Goal: Entertainment & Leisure: Browse casually

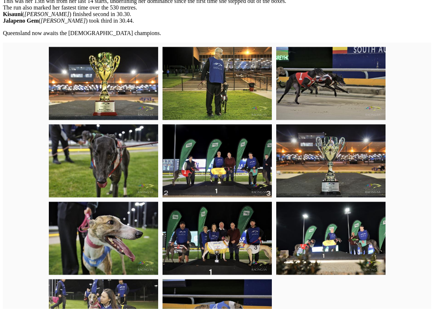
scroll to position [387, 0]
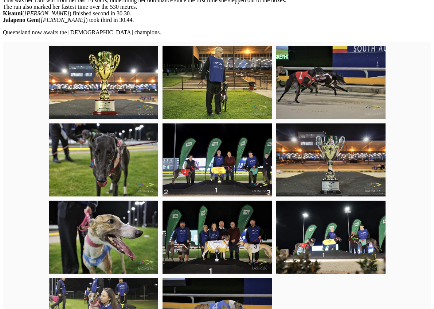
click at [79, 97] on img at bounding box center [103, 82] width 109 height 73
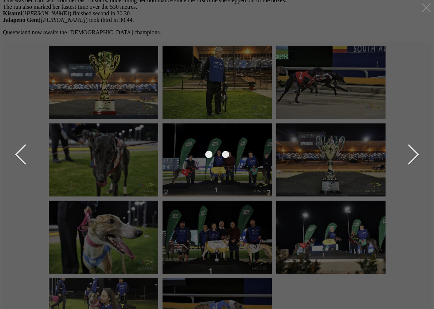
scroll to position [387, 0]
click at [414, 152] on button "next" at bounding box center [408, 154] width 22 height 36
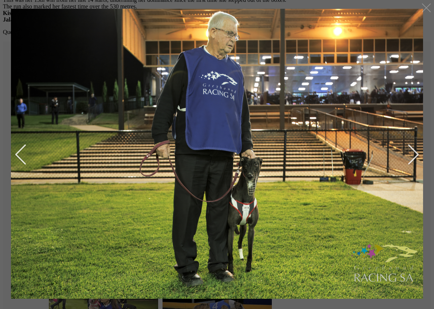
click at [413, 152] on button "next" at bounding box center [408, 154] width 22 height 36
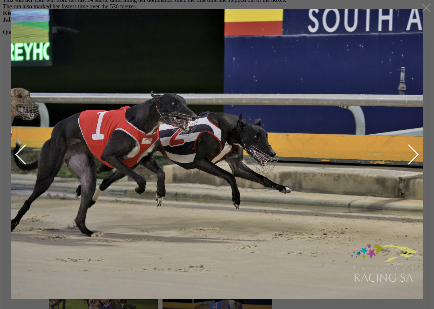
click at [413, 154] on button "next" at bounding box center [408, 154] width 22 height 36
click at [419, 154] on button "next" at bounding box center [408, 154] width 22 height 36
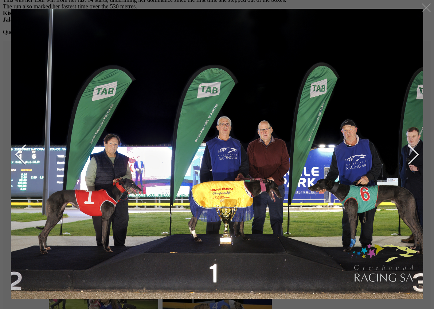
click at [407, 160] on button "next" at bounding box center [408, 154] width 22 height 36
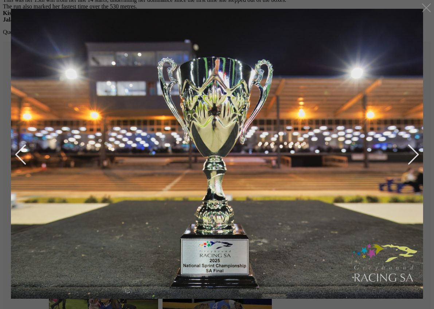
click at [412, 152] on button "next" at bounding box center [408, 154] width 22 height 36
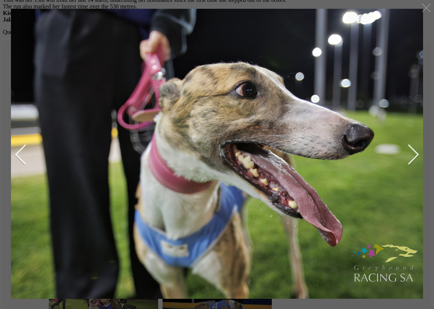
click at [410, 153] on button "next" at bounding box center [408, 154] width 22 height 36
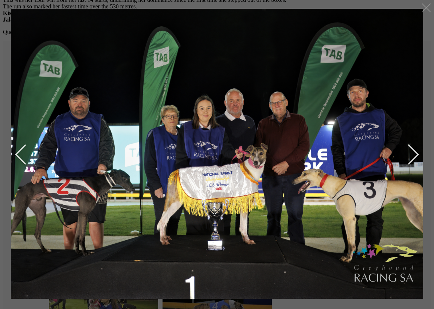
click at [411, 154] on button "next" at bounding box center [408, 154] width 22 height 36
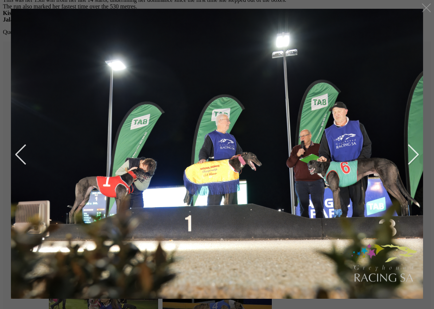
click at [412, 154] on button "next" at bounding box center [408, 154] width 22 height 36
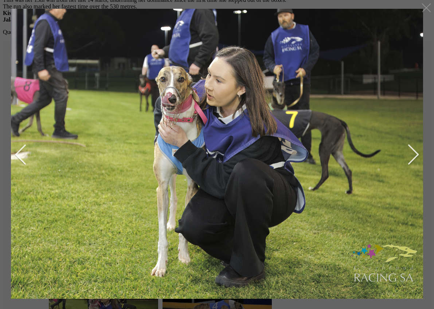
click at [412, 152] on button "next" at bounding box center [408, 154] width 22 height 36
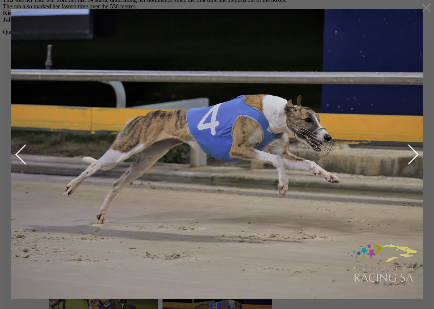
click at [412, 151] on button "next" at bounding box center [408, 154] width 22 height 36
click at [418, 155] on button "next" at bounding box center [408, 154] width 22 height 36
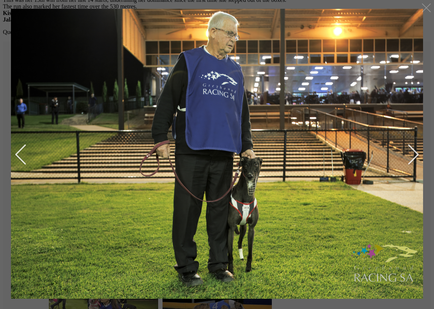
click at [411, 153] on button "next" at bounding box center [408, 154] width 22 height 36
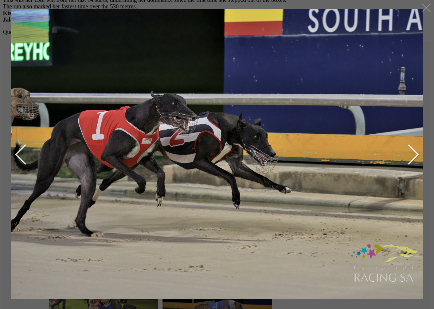
click at [412, 152] on button "next" at bounding box center [408, 154] width 22 height 36
click at [412, 153] on button "next" at bounding box center [408, 154] width 22 height 36
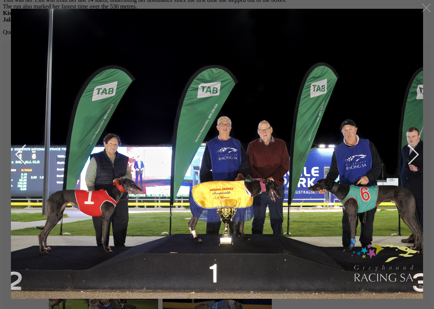
click at [414, 154] on button "next" at bounding box center [408, 154] width 22 height 36
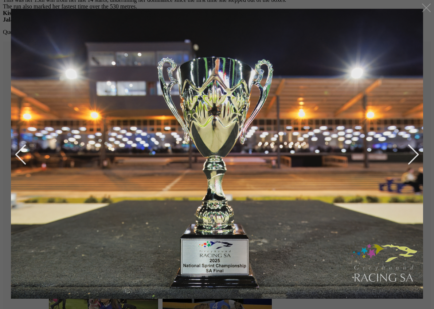
click at [411, 151] on button "next" at bounding box center [408, 154] width 22 height 36
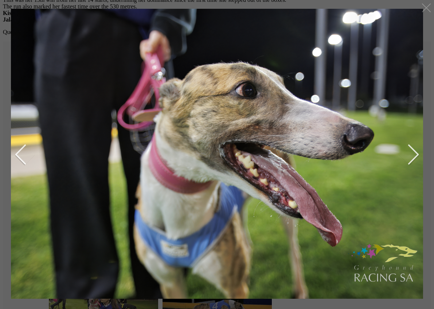
click at [411, 152] on button "next" at bounding box center [408, 154] width 22 height 36
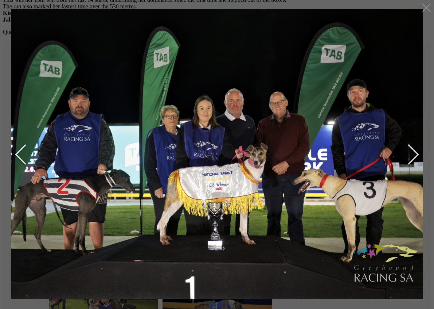
click at [412, 156] on button "next" at bounding box center [408, 154] width 22 height 36
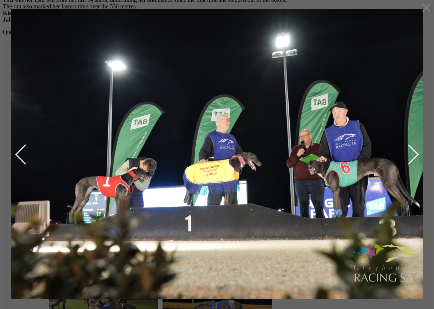
click at [415, 156] on button "next" at bounding box center [408, 154] width 22 height 36
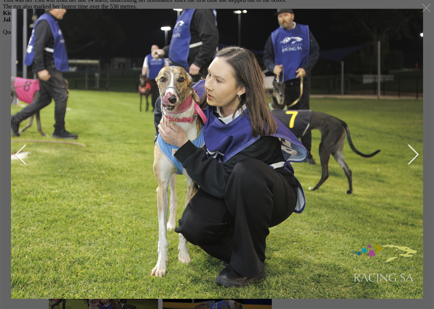
click at [416, 150] on button "next" at bounding box center [408, 154] width 22 height 36
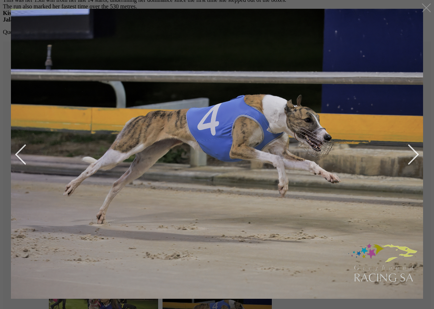
click at [418, 152] on button "next" at bounding box center [408, 154] width 22 height 36
click at [415, 153] on button "next" at bounding box center [408, 154] width 22 height 36
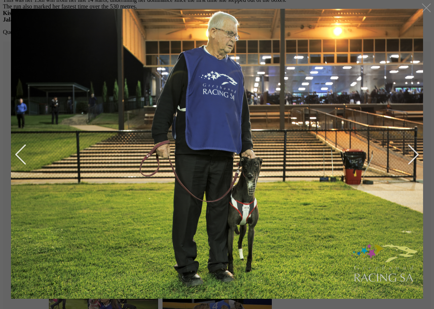
click at [416, 154] on button "next" at bounding box center [408, 154] width 22 height 36
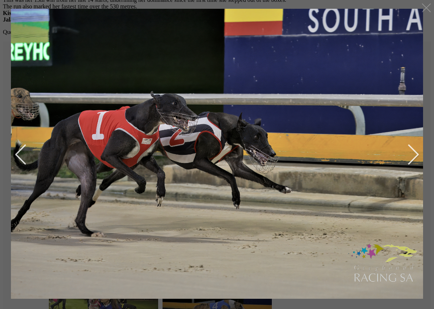
click at [416, 154] on button "next" at bounding box center [408, 154] width 22 height 36
click at [420, 153] on img at bounding box center [217, 154] width 434 height 290
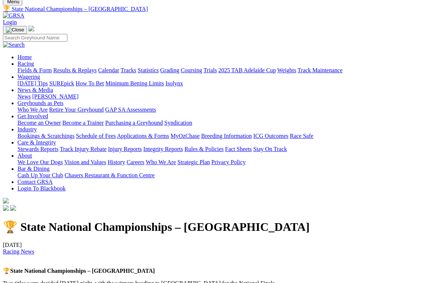
scroll to position [26, 0]
